Goal: Find specific page/section: Find specific page/section

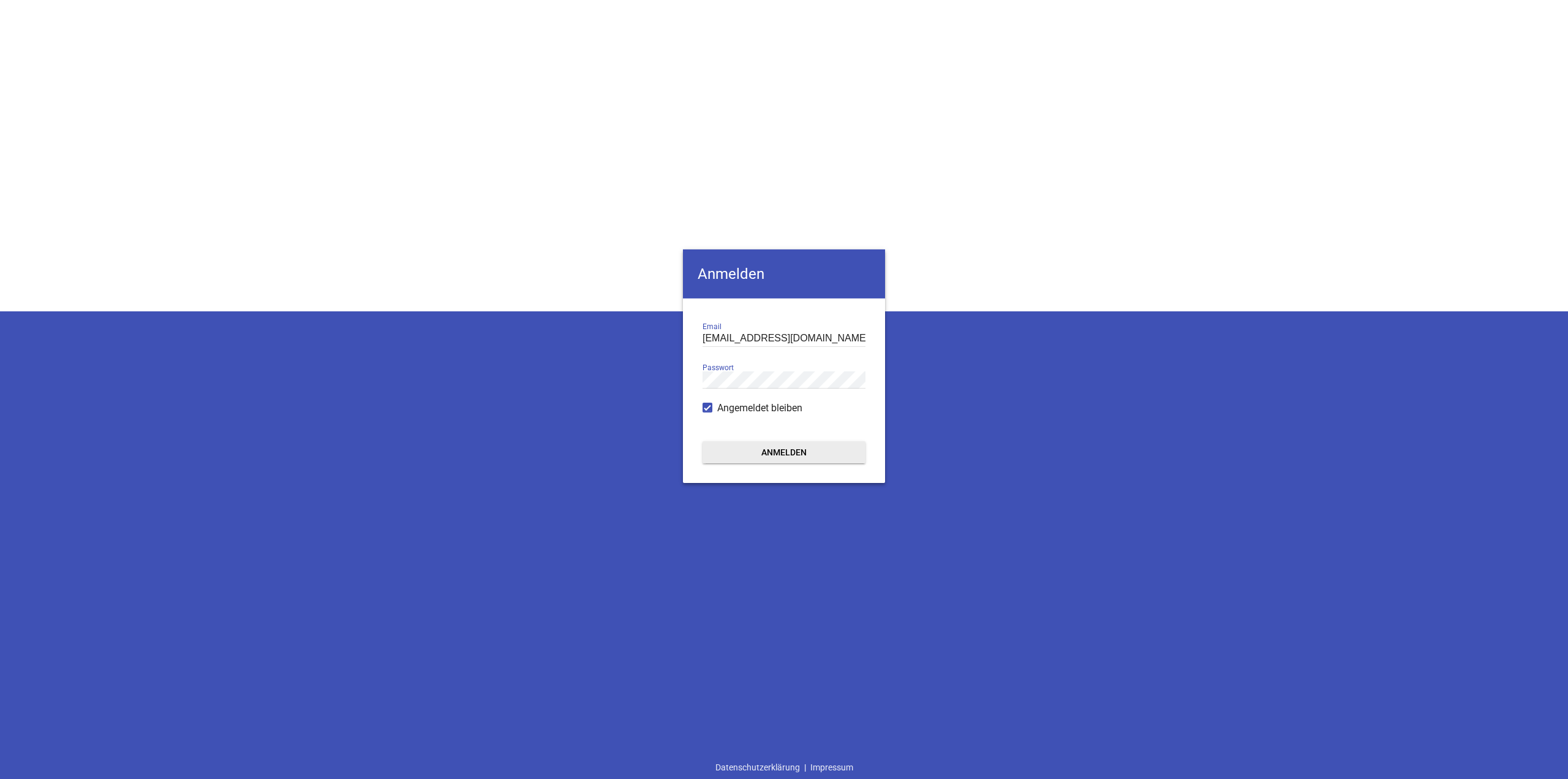
click at [831, 451] on button "Anmelden" at bounding box center [784, 452] width 163 height 22
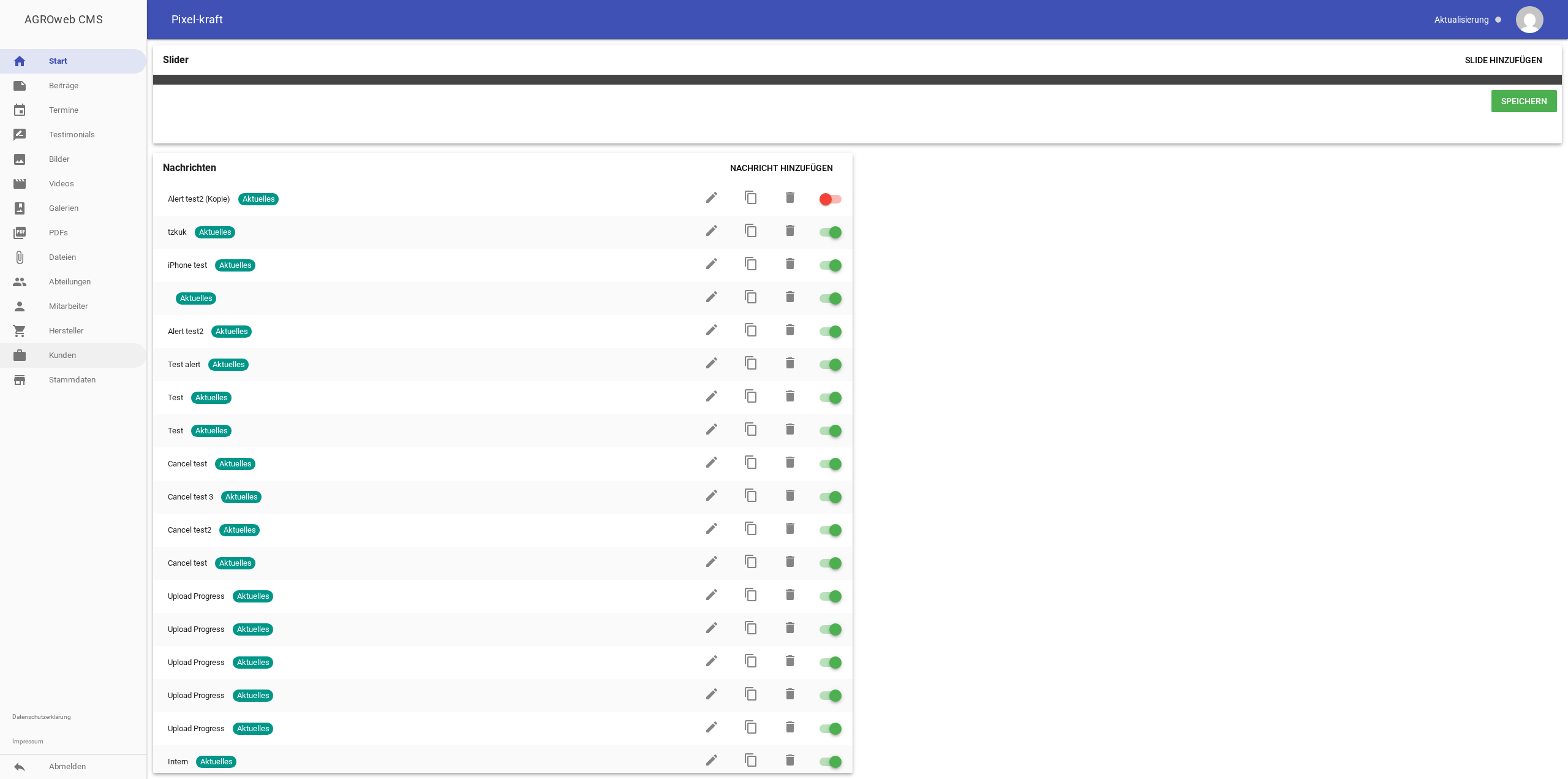
click at [82, 353] on link "work [PERSON_NAME]" at bounding box center [73, 354] width 146 height 24
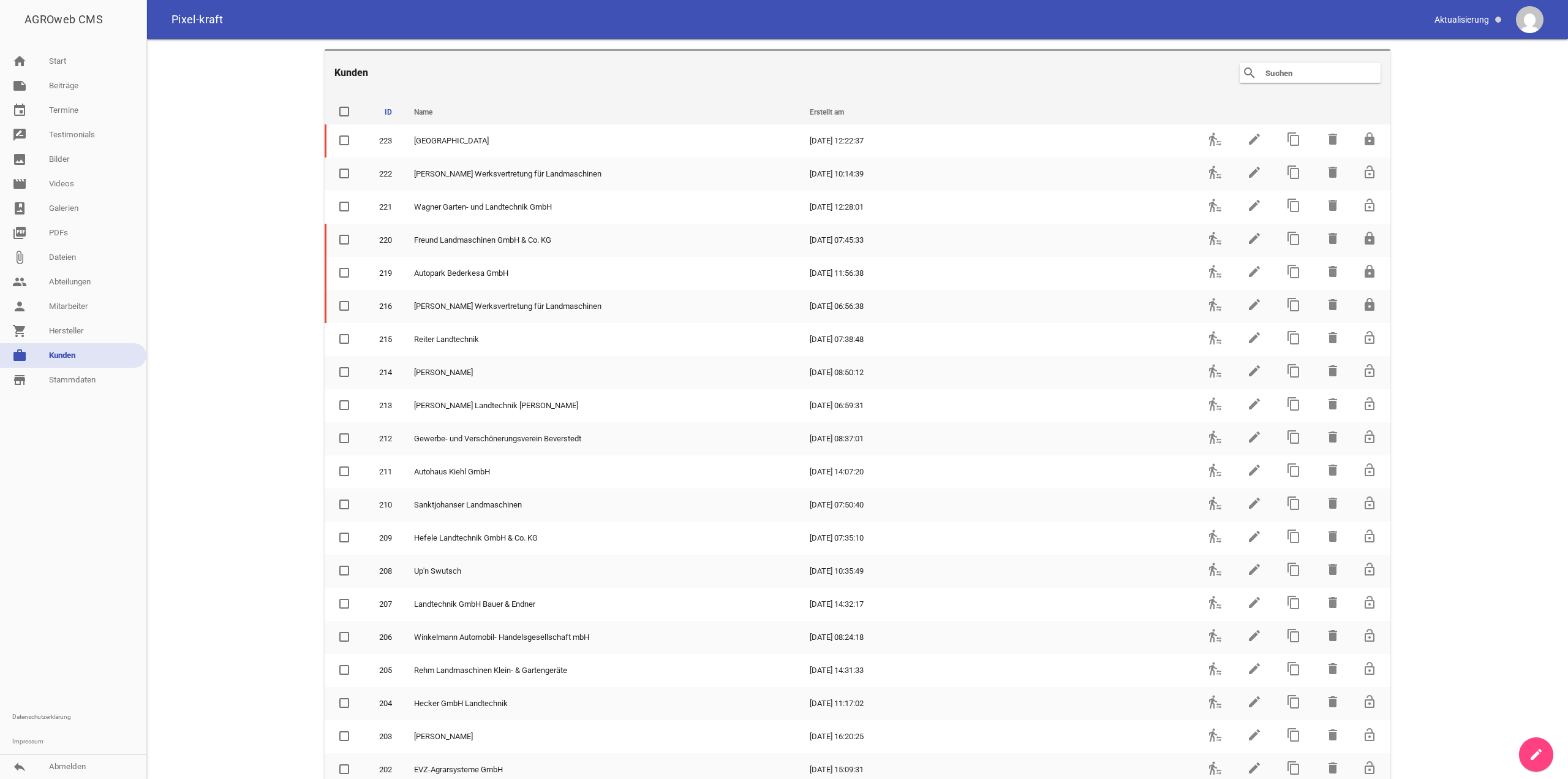
drag, startPoint x: 1233, startPoint y: 90, endPoint x: 1263, endPoint y: 81, distance: 31.3
click at [1233, 90] on header "Kunden search clear" at bounding box center [858, 72] width 1066 height 46
click at [1272, 77] on input "text" at bounding box center [1312, 73] width 98 height 14
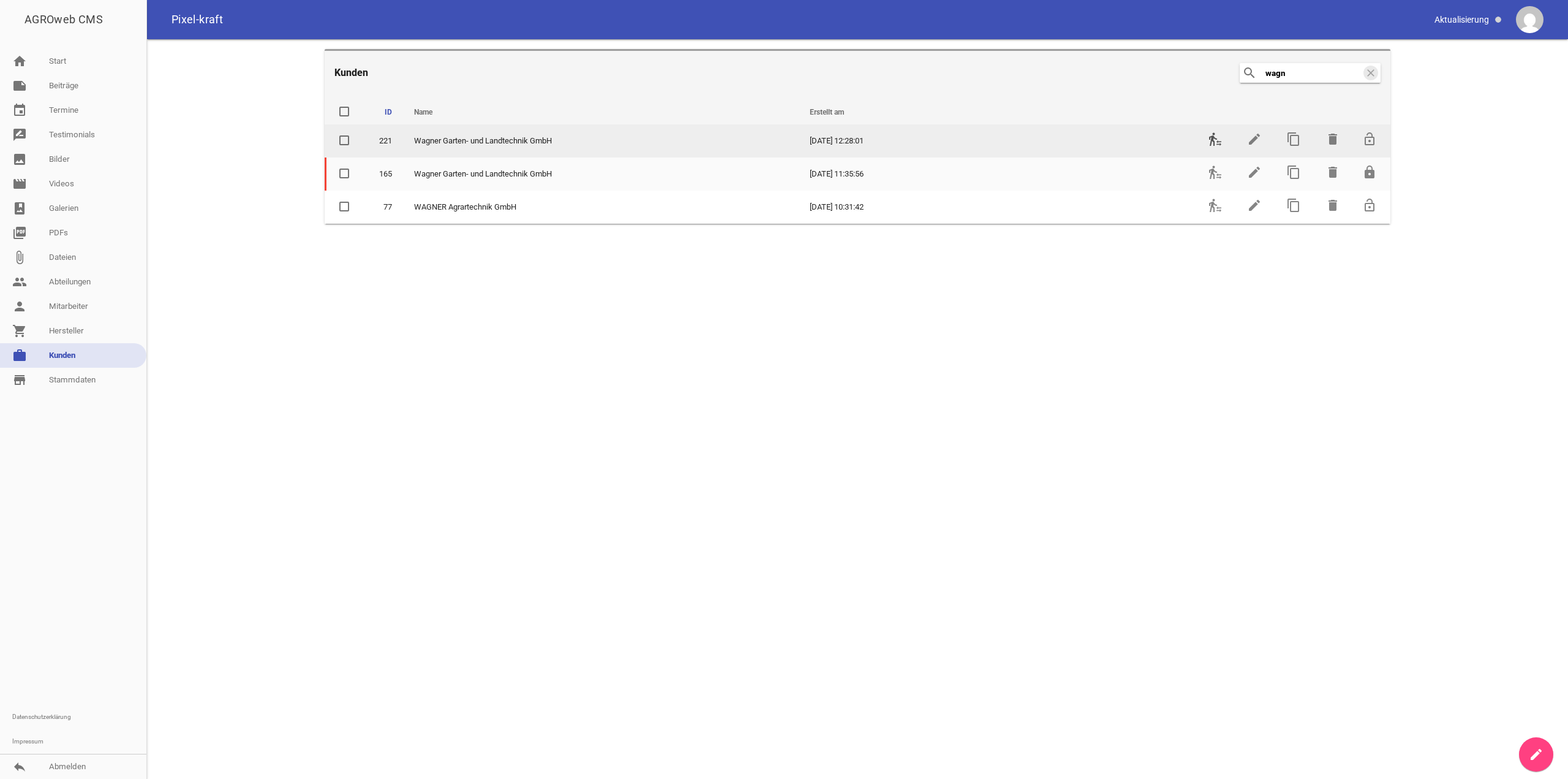
type input "wagn"
click at [1215, 137] on icon "transfer_within_a_station" at bounding box center [1215, 139] width 14 height 14
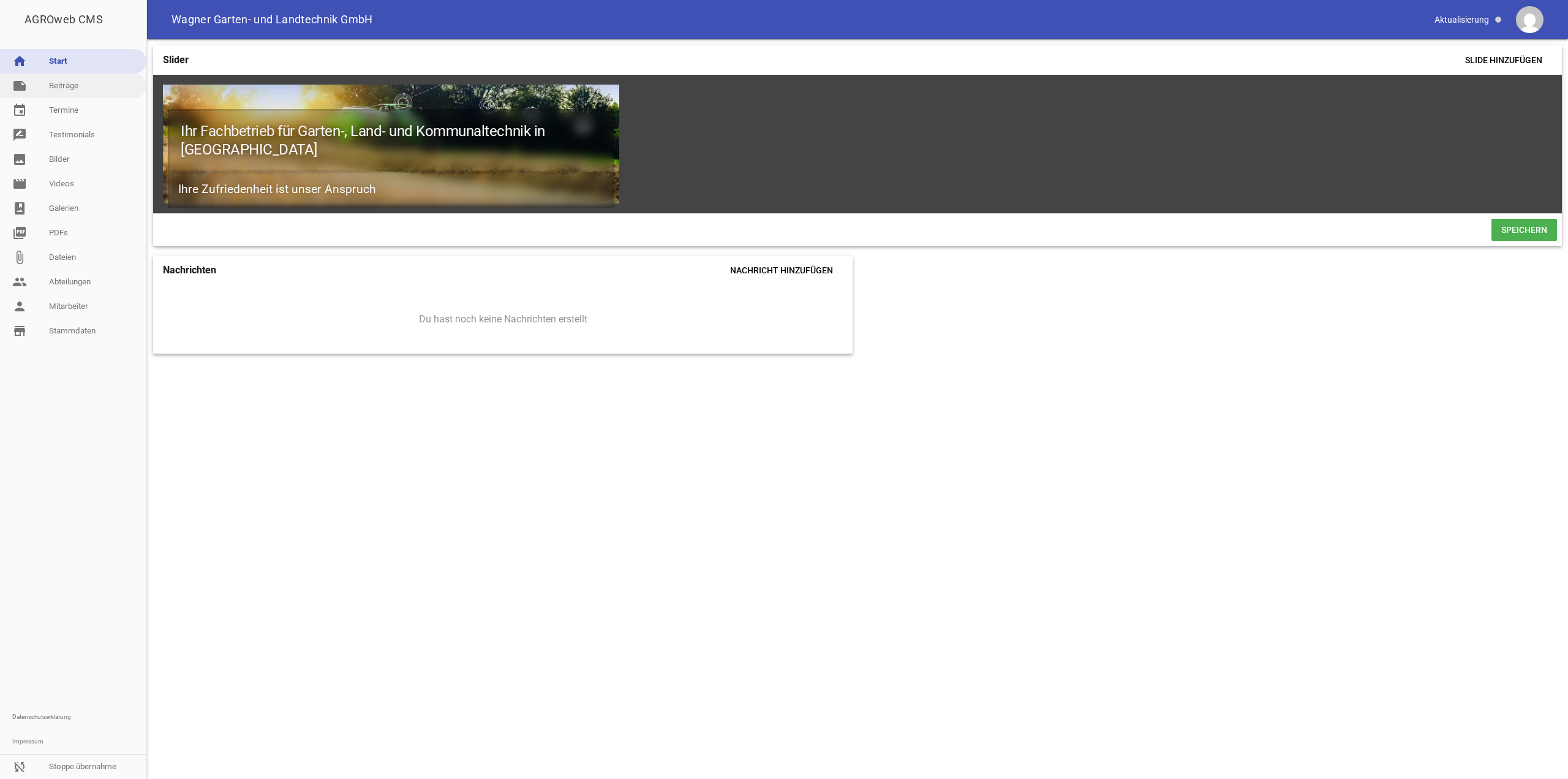
click at [76, 89] on link "note Beiträge" at bounding box center [73, 85] width 146 height 24
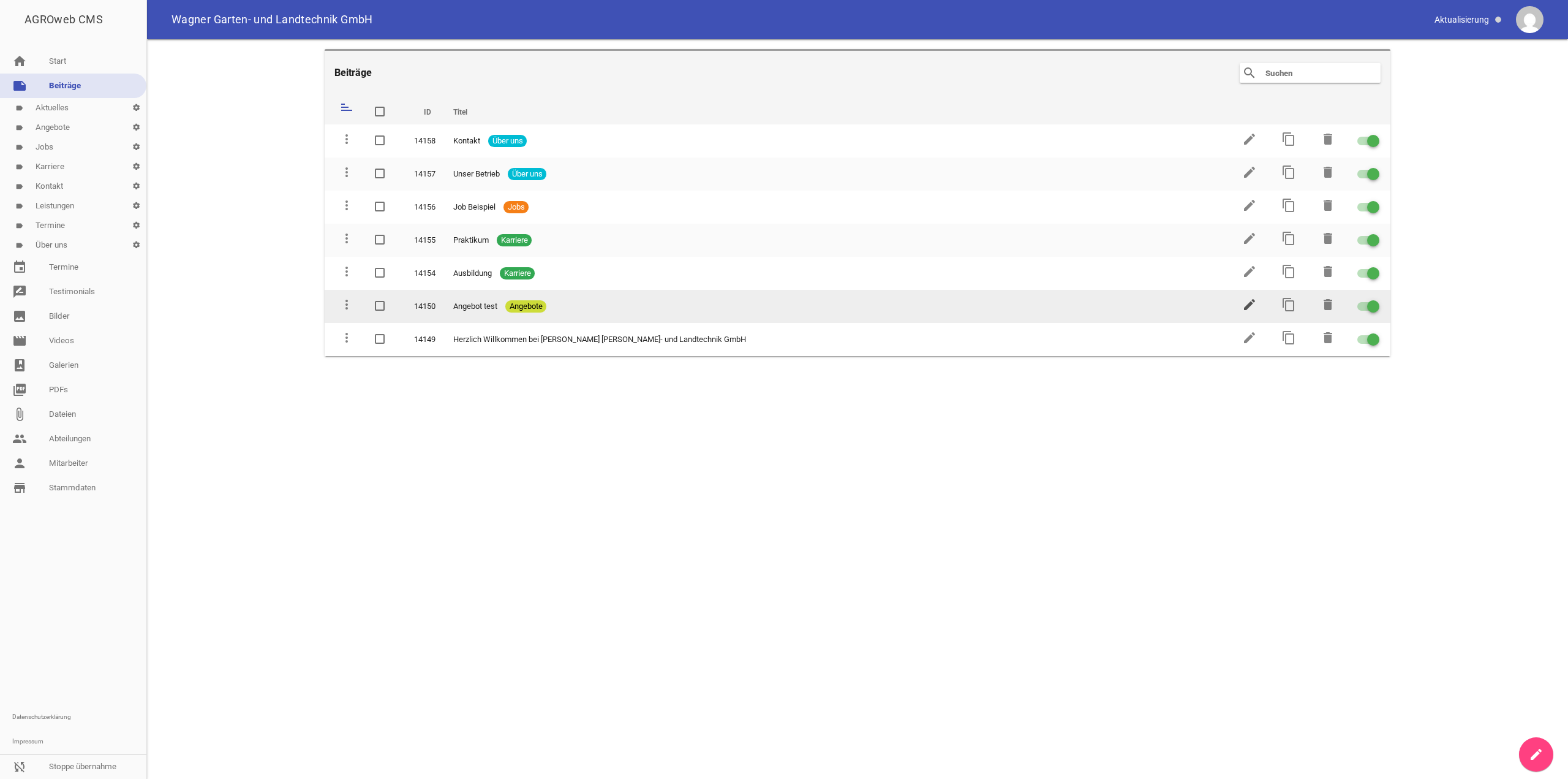
click at [1253, 304] on icon "edit" at bounding box center [1250, 304] width 14 height 14
